Goal: Task Accomplishment & Management: Manage account settings

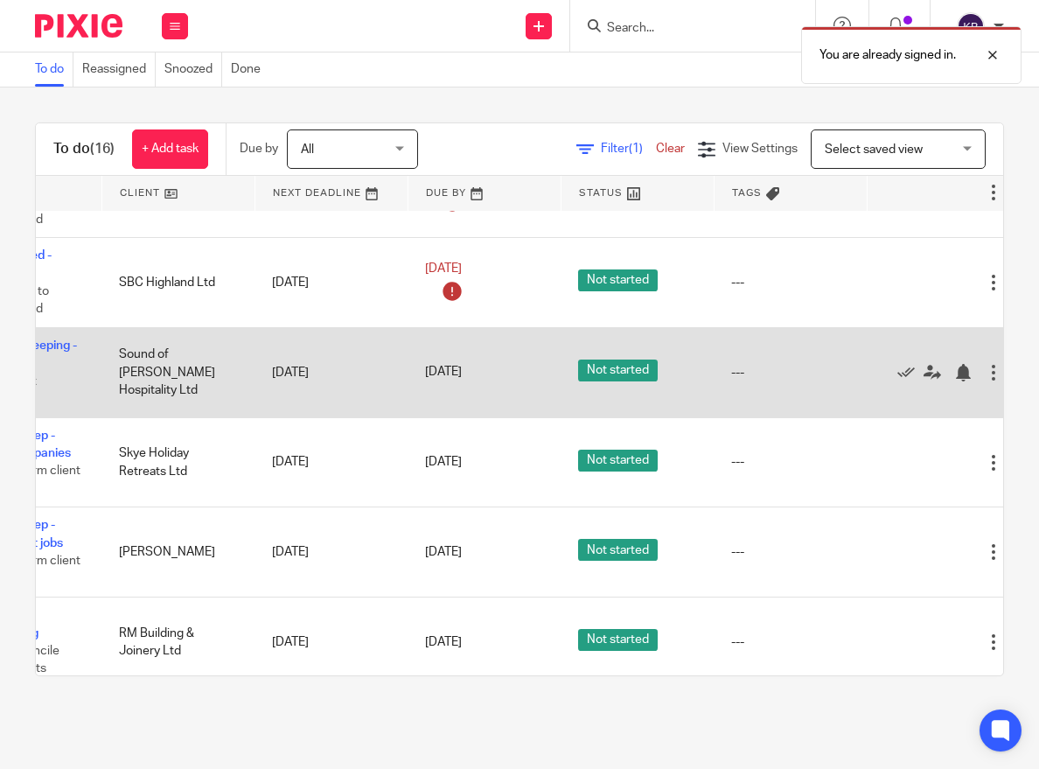
scroll to position [387, 152]
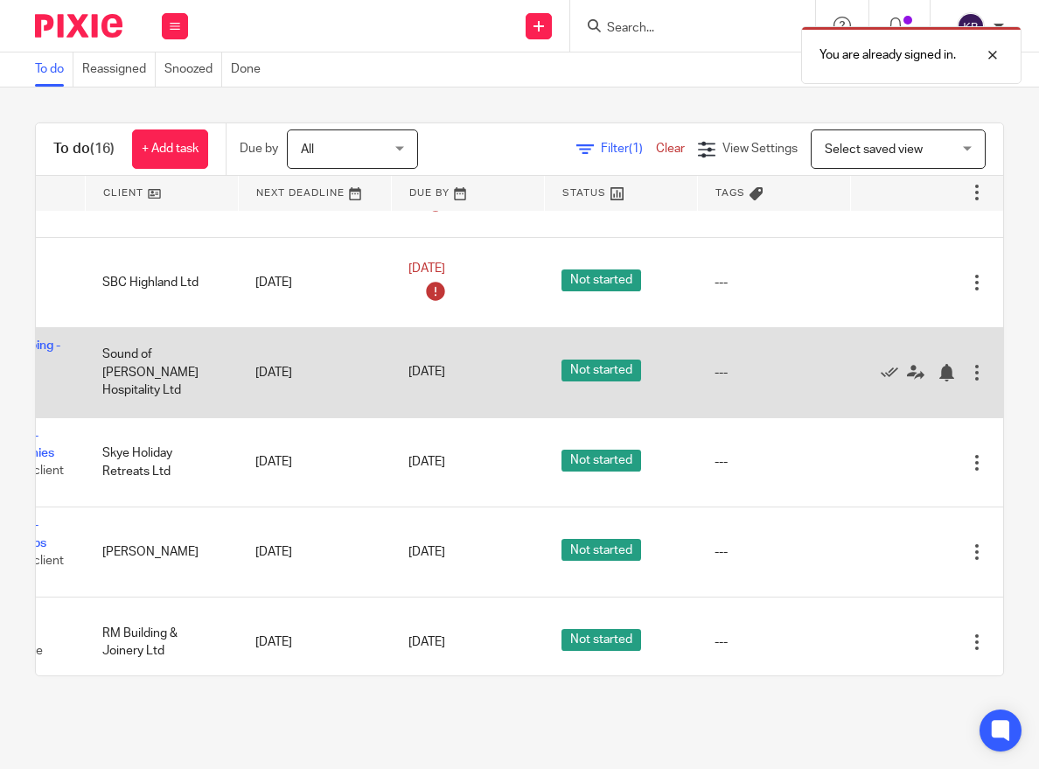
drag, startPoint x: 890, startPoint y: 385, endPoint x: 808, endPoint y: 401, distance: 83.7
click at [890, 381] on icon at bounding box center [889, 372] width 17 height 17
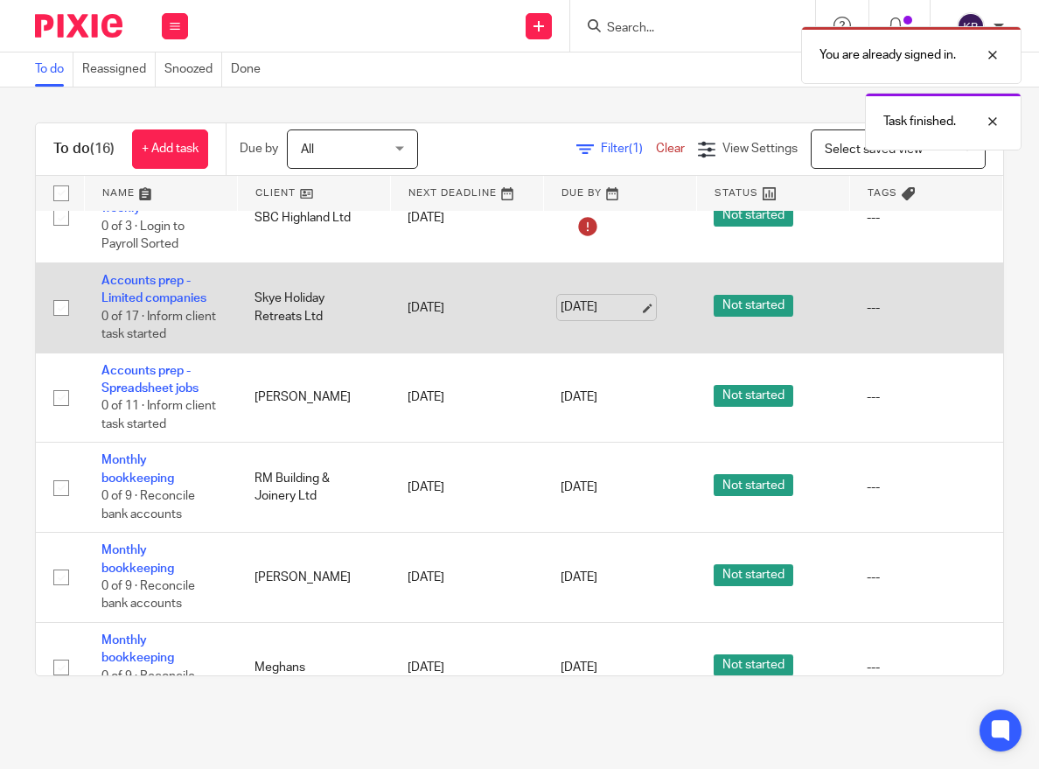
scroll to position [458, 0]
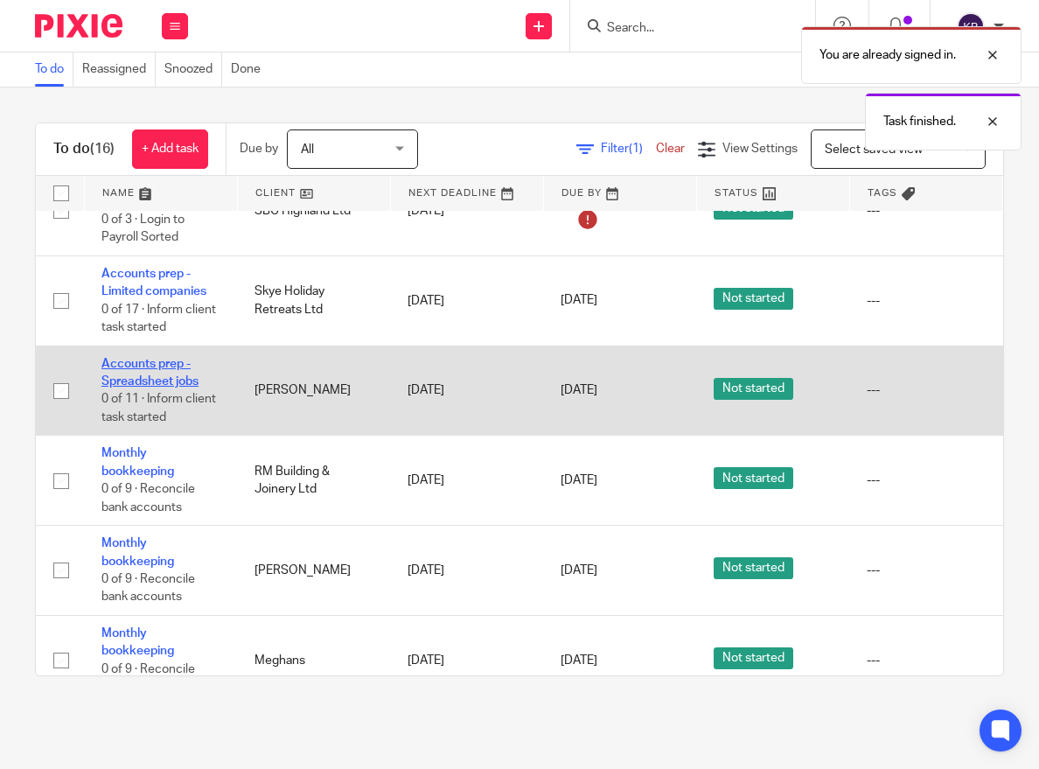
click at [149, 385] on link "Accounts prep - Spreadsheet jobs" at bounding box center [149, 373] width 97 height 30
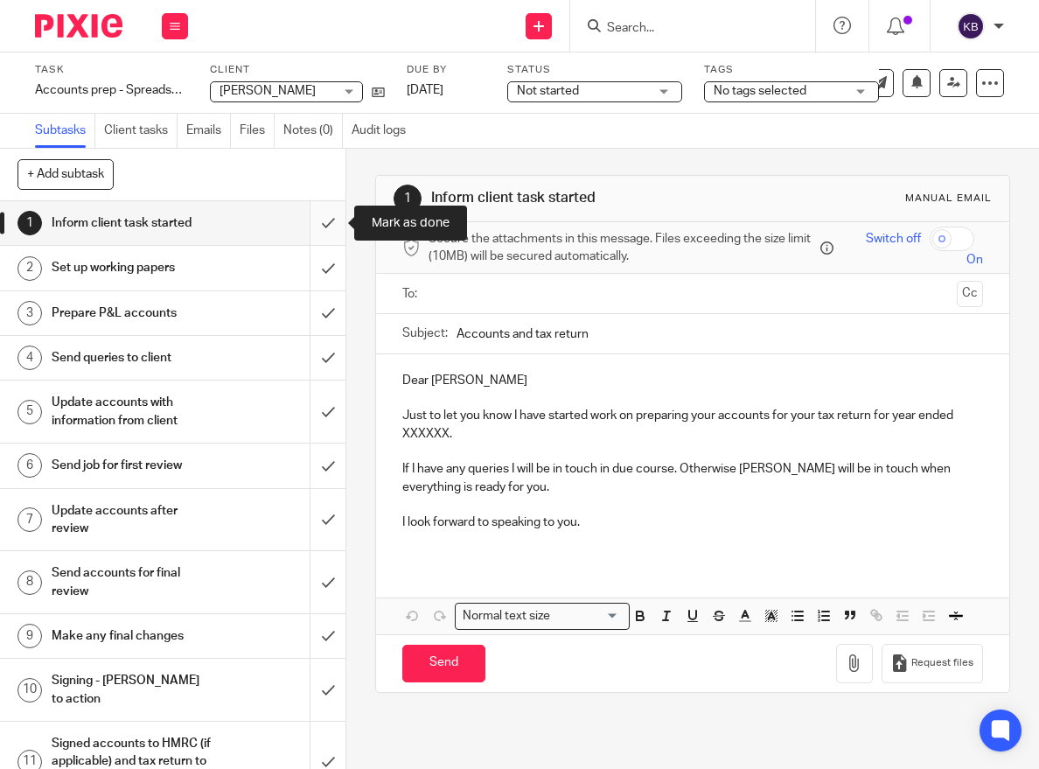
click at [331, 217] on input "submit" at bounding box center [172, 223] width 345 height 44
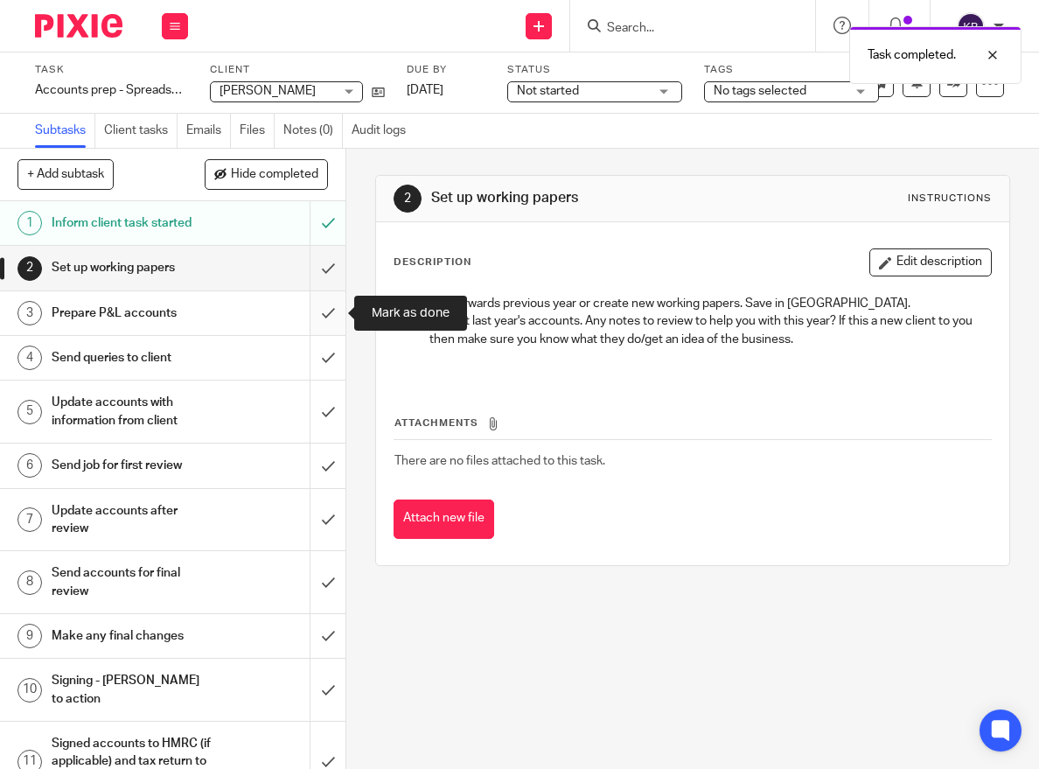
click at [320, 306] on input "submit" at bounding box center [172, 313] width 345 height 44
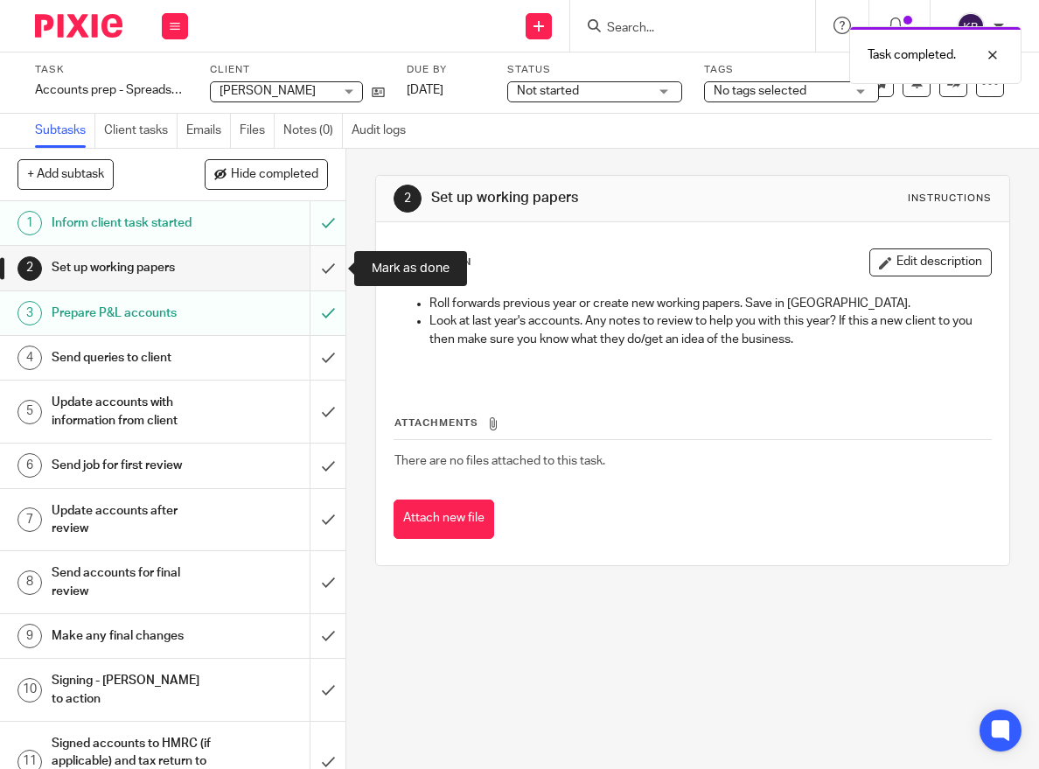
click at [335, 262] on input "submit" at bounding box center [172, 268] width 345 height 44
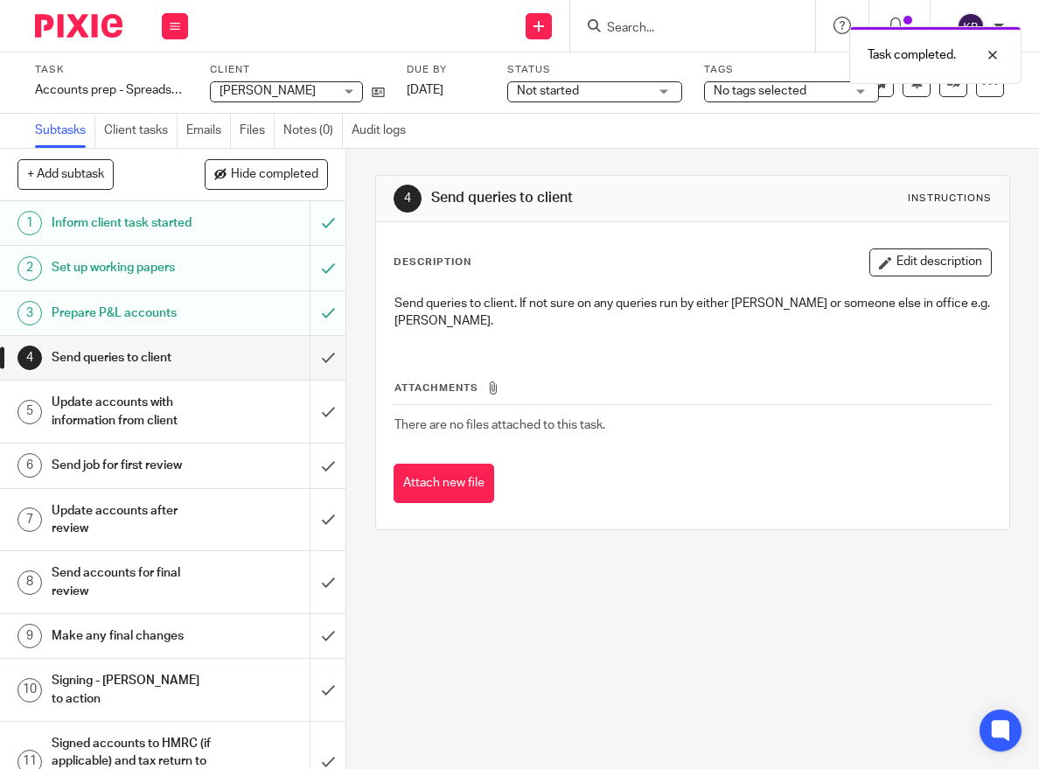
scroll to position [16, 0]
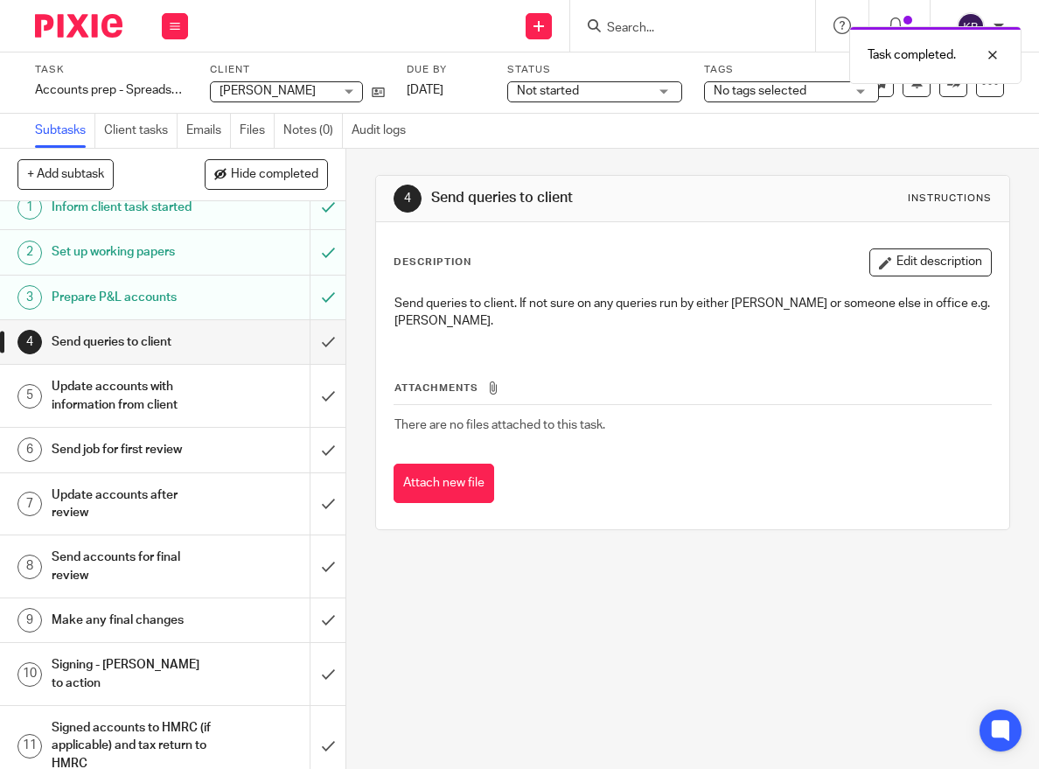
click at [232, 435] on link "6 Send job for first review" at bounding box center [155, 450] width 310 height 44
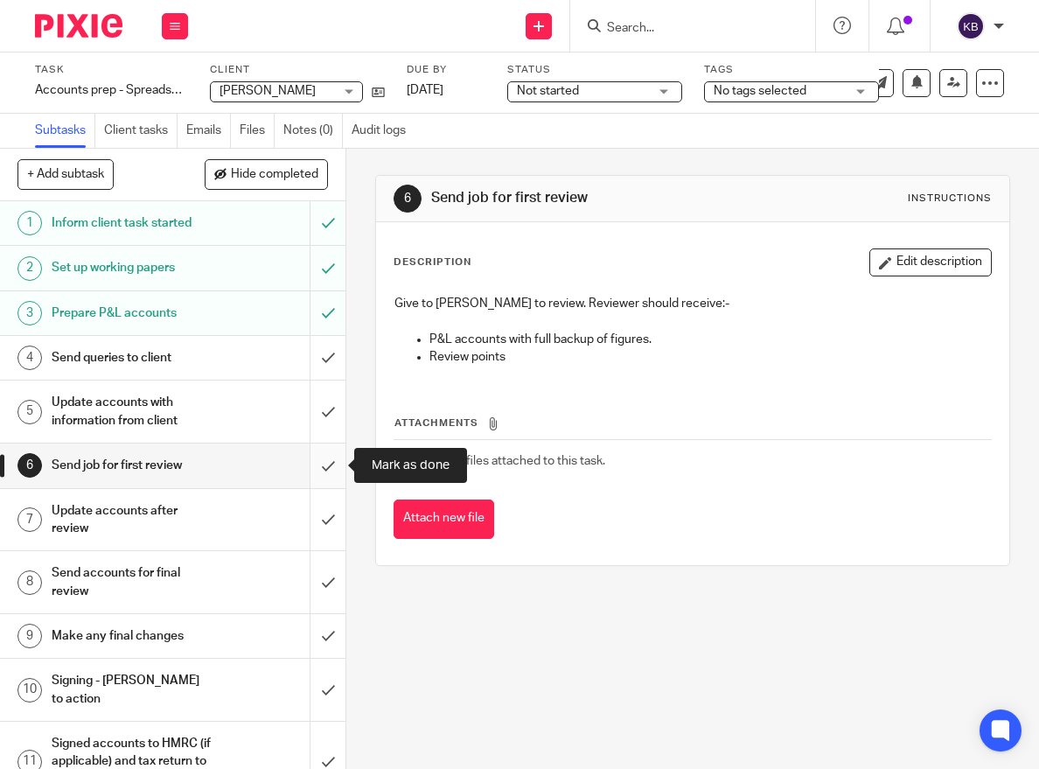
click at [324, 468] on input "submit" at bounding box center [172, 465] width 345 height 44
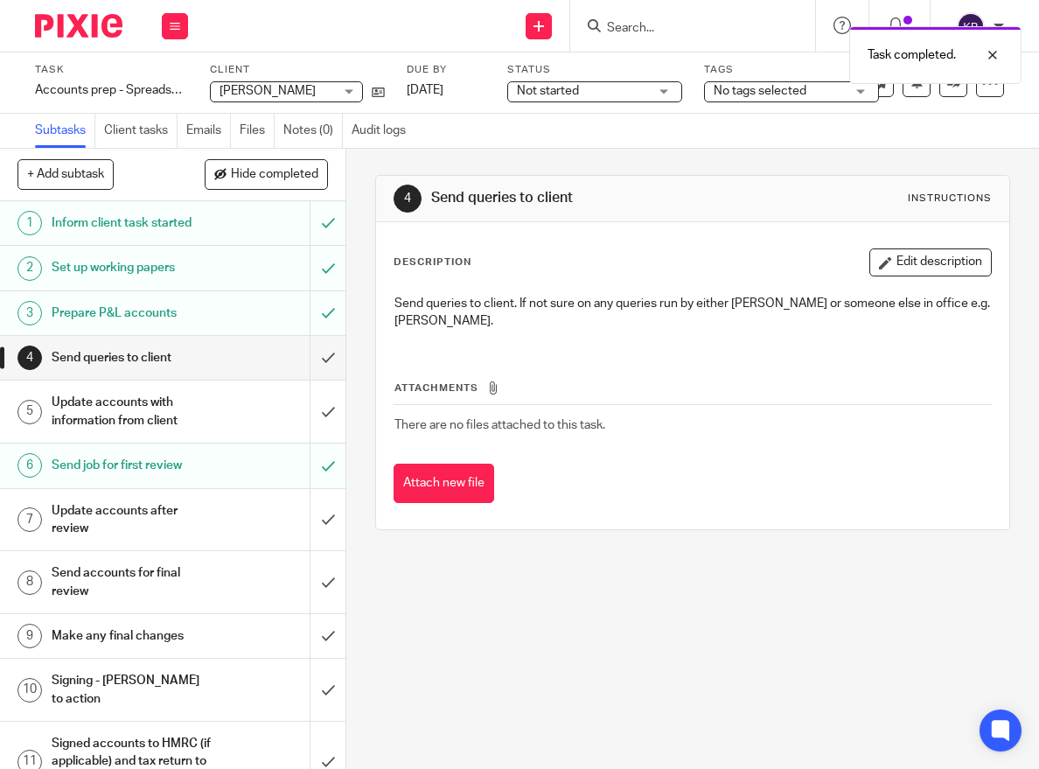
drag, startPoint x: 1008, startPoint y: 128, endPoint x: 996, endPoint y: 120, distance: 13.8
click at [1008, 128] on div "Subtasks Client tasks Emails Files Notes (0) Audit logs" at bounding box center [519, 131] width 1039 height 35
click at [955, 90] on link at bounding box center [953, 83] width 28 height 28
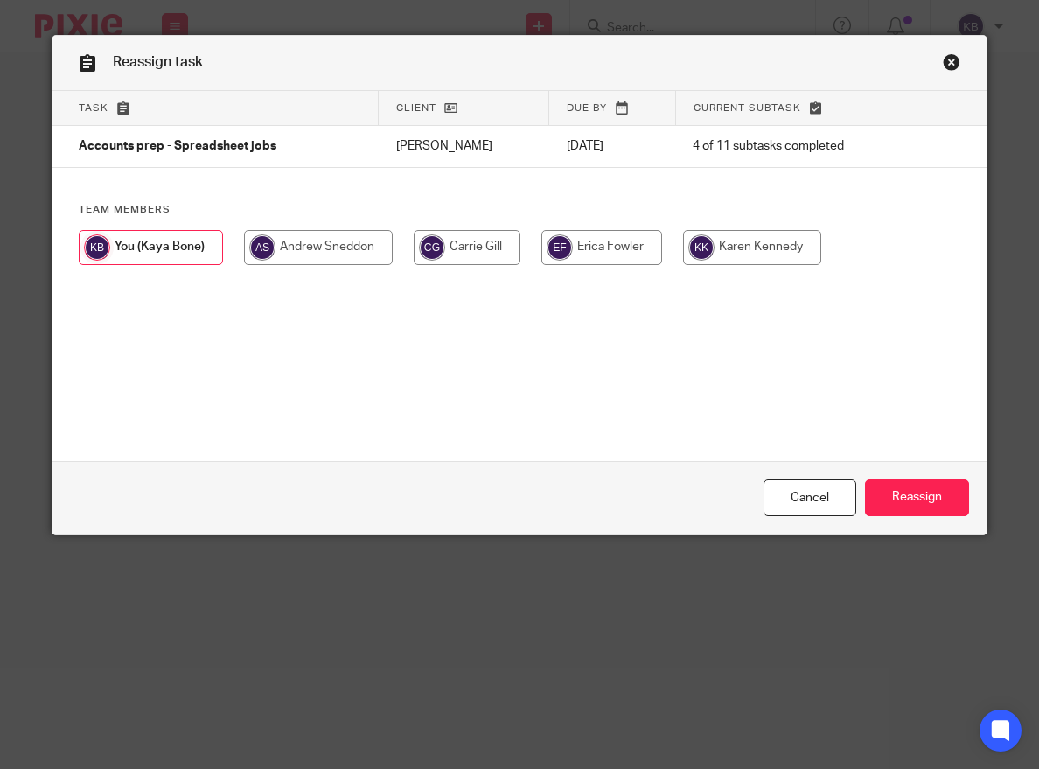
click at [729, 260] on input "radio" at bounding box center [752, 247] width 138 height 35
radio input "true"
drag, startPoint x: 918, startPoint y: 533, endPoint x: 917, endPoint y: 520, distance: 12.3
click at [917, 530] on div "Cancel Reassign" at bounding box center [518, 497] width 933 height 73
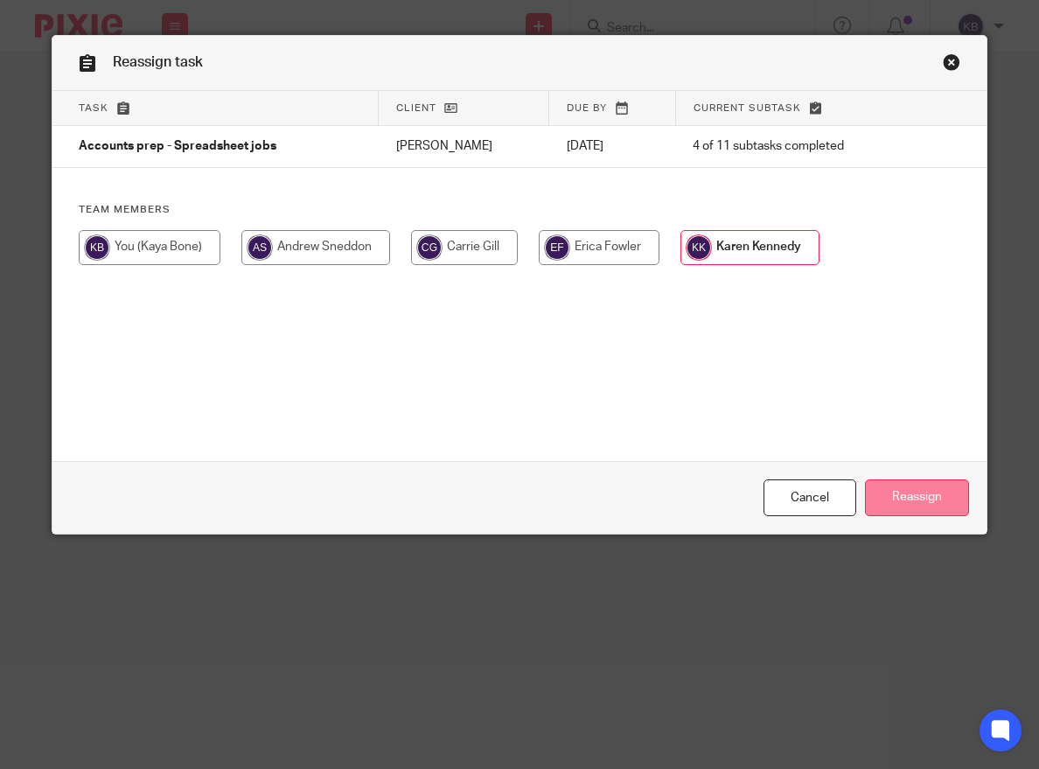
click at [912, 492] on input "Reassign" at bounding box center [917, 498] width 104 height 38
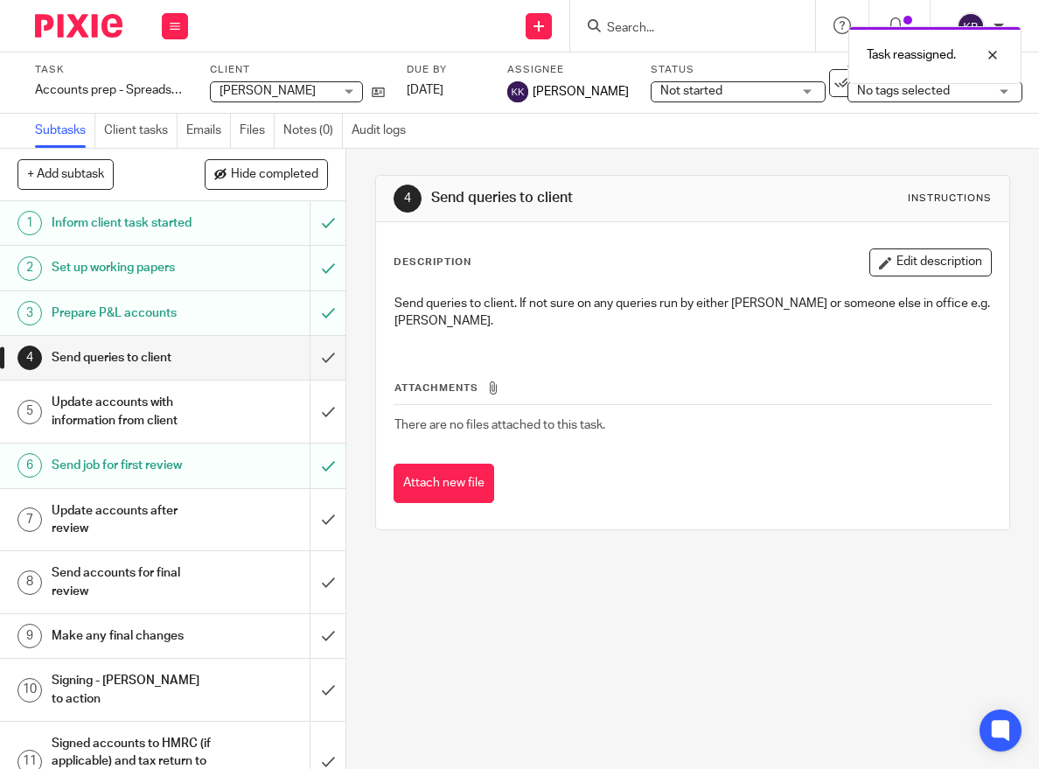
click at [61, 39] on div at bounding box center [72, 26] width 144 height 52
click at [61, 33] on img at bounding box center [78, 26] width 87 height 24
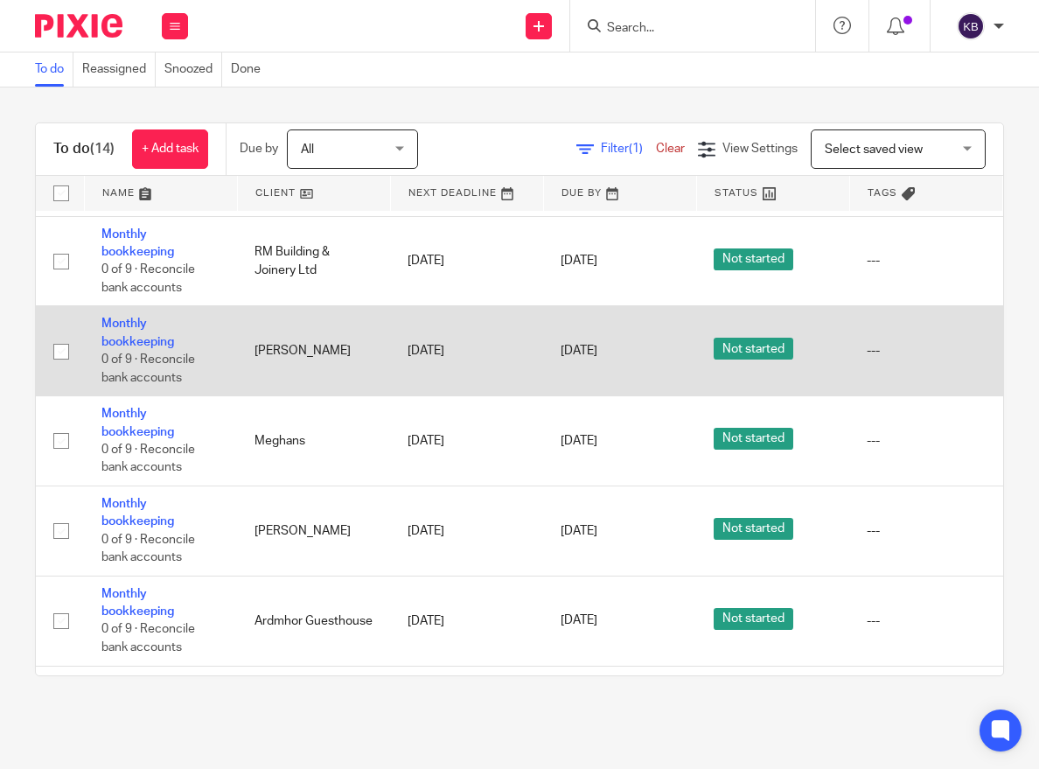
scroll to position [489, 0]
